Goal: Navigation & Orientation: Find specific page/section

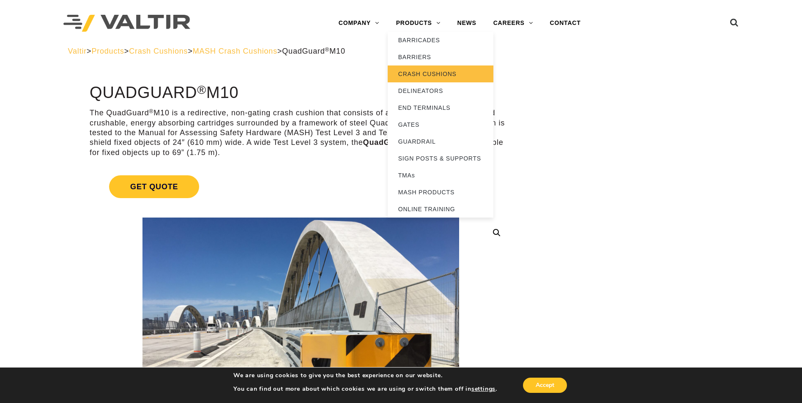
click at [425, 74] on link "CRASH CUSHIONS" at bounding box center [441, 73] width 106 height 17
